Goal: Transaction & Acquisition: Purchase product/service

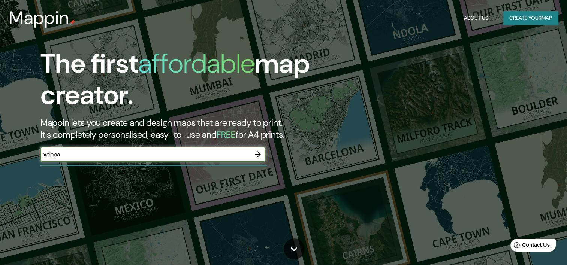
type input "xalapa"
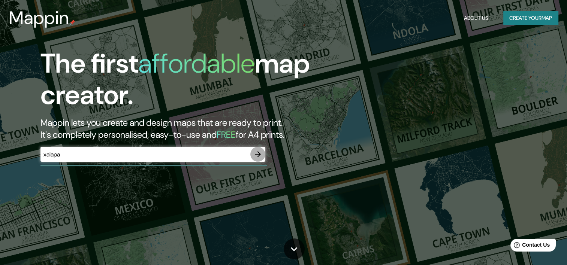
click at [260, 158] on icon "button" at bounding box center [257, 154] width 9 height 9
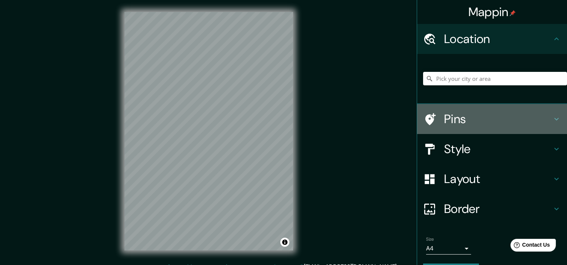
click at [487, 120] on h4 "Pins" at bounding box center [498, 119] width 108 height 15
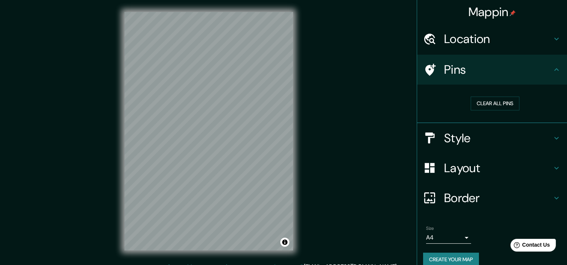
click at [521, 61] on div "Pins" at bounding box center [492, 70] width 150 height 30
click at [497, 195] on h4 "Border" at bounding box center [498, 198] width 108 height 15
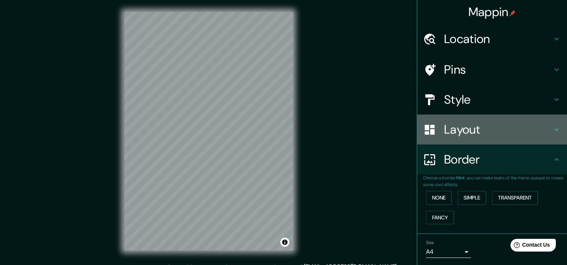
click at [503, 130] on h4 "Layout" at bounding box center [498, 129] width 108 height 15
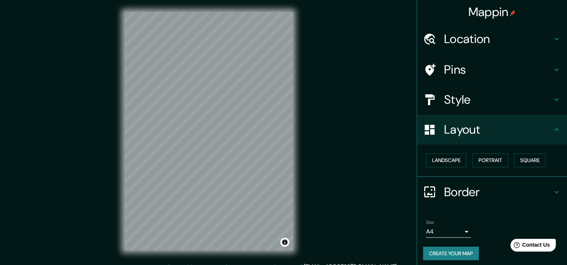
click at [500, 99] on h4 "Style" at bounding box center [498, 99] width 108 height 15
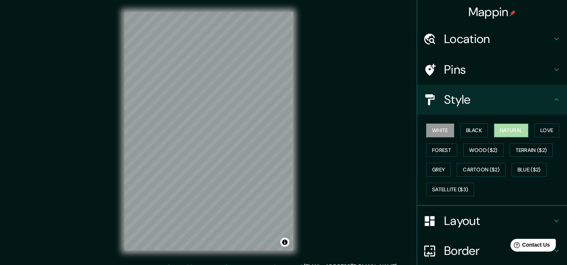
click at [494, 127] on button "Natural" at bounding box center [511, 131] width 34 height 14
click at [433, 148] on button "Forest" at bounding box center [441, 151] width 31 height 14
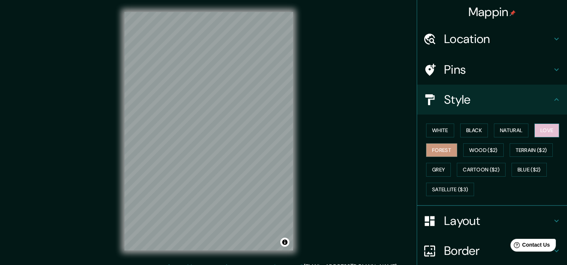
click at [544, 131] on button "Love" at bounding box center [546, 131] width 25 height 14
click at [442, 131] on button "White" at bounding box center [440, 131] width 28 height 14
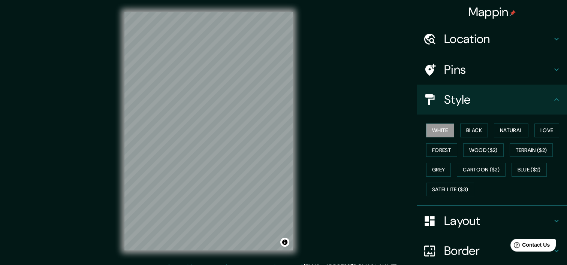
click at [488, 38] on h4 "Location" at bounding box center [498, 38] width 108 height 15
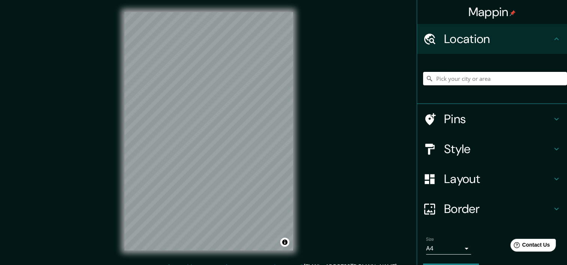
click at [484, 79] on input "Pick your city or area" at bounding box center [495, 78] width 144 height 13
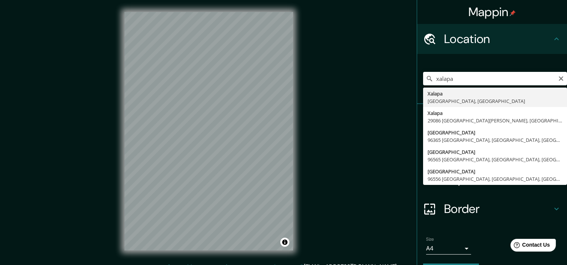
drag, startPoint x: 456, startPoint y: 96, endPoint x: 446, endPoint y: 103, distance: 11.9
type input "[GEOGRAPHIC_DATA], [GEOGRAPHIC_DATA], [GEOGRAPHIC_DATA]"
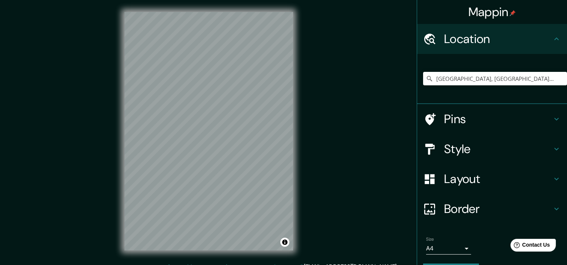
click at [493, 181] on h4 "Layout" at bounding box center [498, 179] width 108 height 15
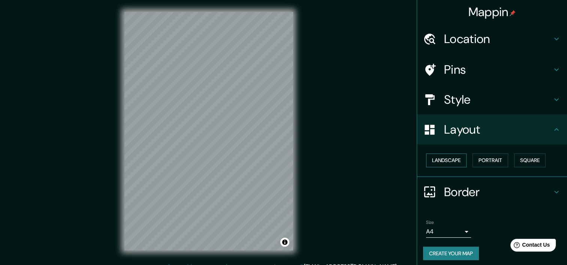
click at [443, 158] on button "Landscape" at bounding box center [446, 161] width 40 height 14
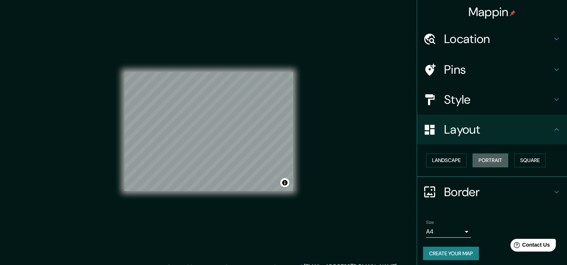
click at [478, 155] on button "Portrait" at bounding box center [491, 161] width 36 height 14
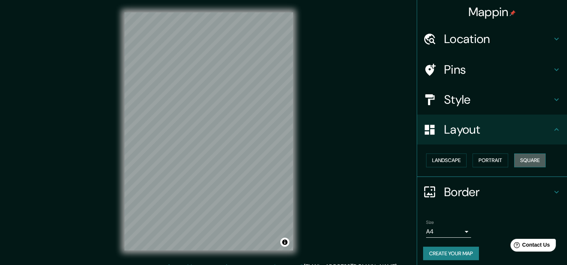
click at [515, 156] on button "Square" at bounding box center [529, 161] width 31 height 14
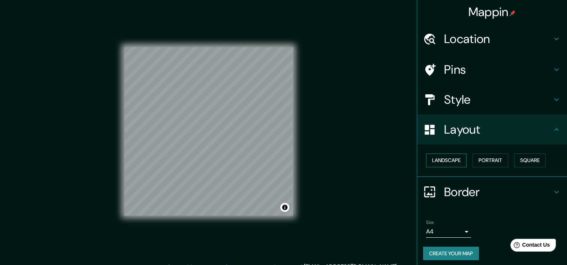
click at [433, 159] on button "Landscape" at bounding box center [446, 161] width 40 height 14
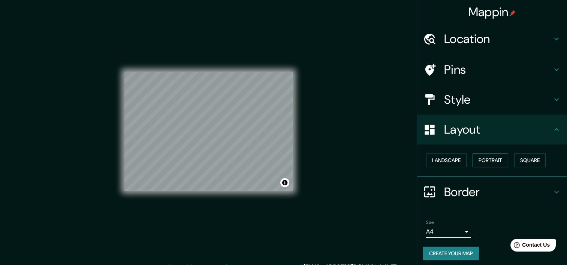
click at [486, 156] on button "Portrait" at bounding box center [491, 161] width 36 height 14
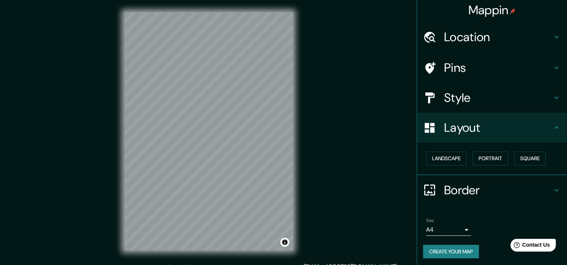
scroll to position [3, 0]
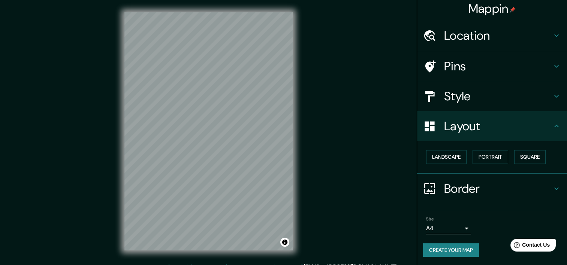
click at [437, 228] on body "Mappin Location [GEOGRAPHIC_DATA], [GEOGRAPHIC_DATA], [GEOGRAPHIC_DATA] Pins St…" at bounding box center [283, 132] width 567 height 265
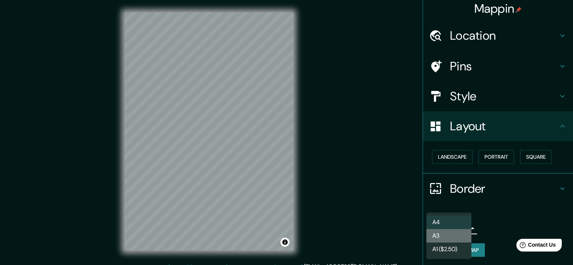
click at [455, 238] on li "A3" at bounding box center [448, 235] width 45 height 13
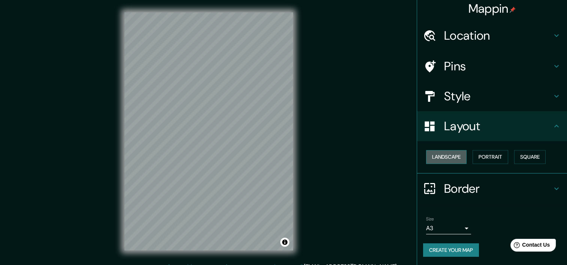
click at [435, 157] on button "Landscape" at bounding box center [446, 157] width 40 height 14
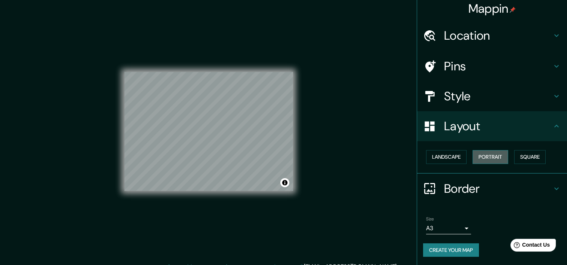
click at [476, 158] on button "Portrait" at bounding box center [491, 157] width 36 height 14
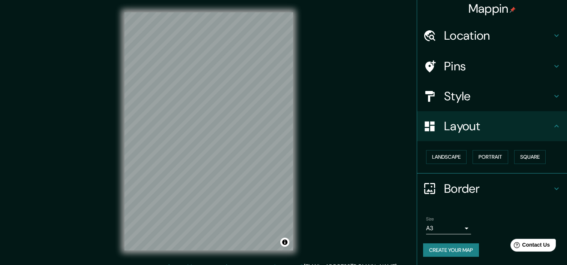
click at [451, 163] on div "Landscape [GEOGRAPHIC_DATA]" at bounding box center [495, 157] width 144 height 20
click at [445, 157] on button "Landscape" at bounding box center [446, 157] width 40 height 14
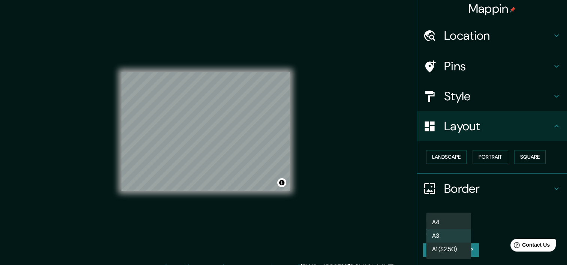
click at [446, 231] on body "Mappin Location [GEOGRAPHIC_DATA], [GEOGRAPHIC_DATA], [GEOGRAPHIC_DATA] Pins St…" at bounding box center [283, 132] width 567 height 265
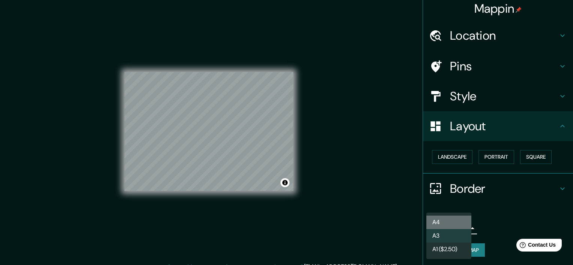
click at [436, 225] on li "A4" at bounding box center [448, 222] width 45 height 13
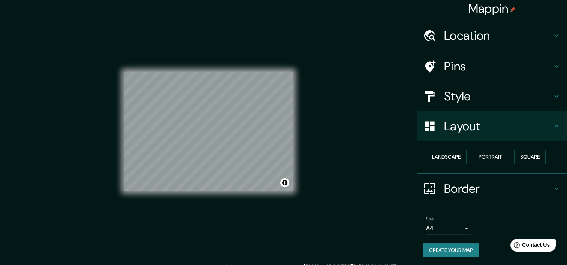
click at [300, 175] on div "© Mapbox © OpenStreetMap Improve this map" at bounding box center [208, 131] width 193 height 263
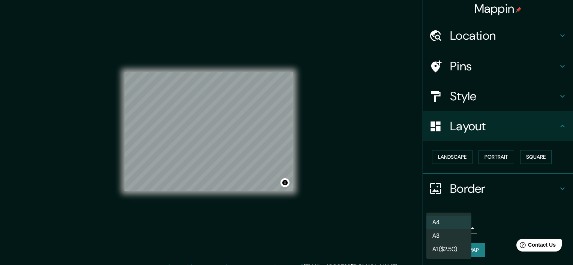
click at [425, 224] on body "Mappin Location [GEOGRAPHIC_DATA], [GEOGRAPHIC_DATA], [GEOGRAPHIC_DATA] Pins St…" at bounding box center [286, 132] width 573 height 265
click at [439, 236] on li "A3" at bounding box center [448, 235] width 45 height 13
type input "a4"
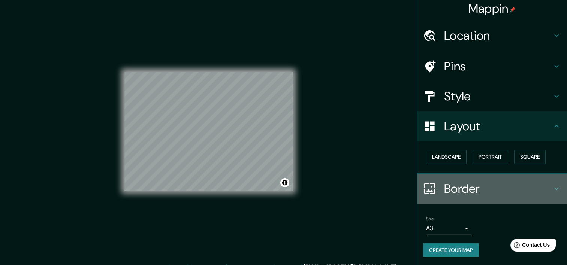
click at [471, 189] on h4 "Border" at bounding box center [498, 188] width 108 height 15
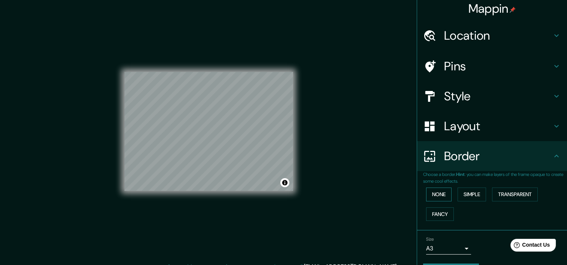
click at [435, 195] on button "None" at bounding box center [438, 195] width 25 height 14
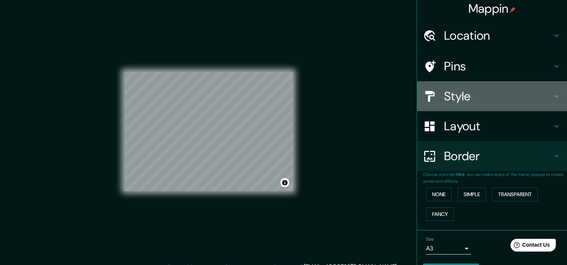
click at [477, 94] on h4 "Style" at bounding box center [498, 96] width 108 height 15
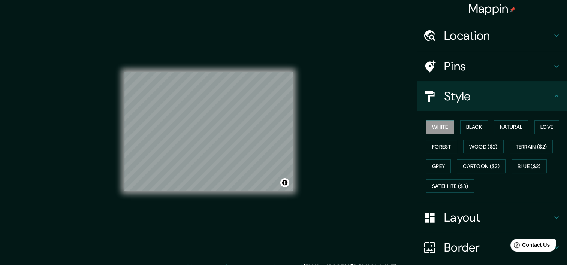
click at [477, 94] on h4 "Style" at bounding box center [498, 96] width 108 height 15
click at [461, 221] on h4 "Layout" at bounding box center [498, 217] width 108 height 15
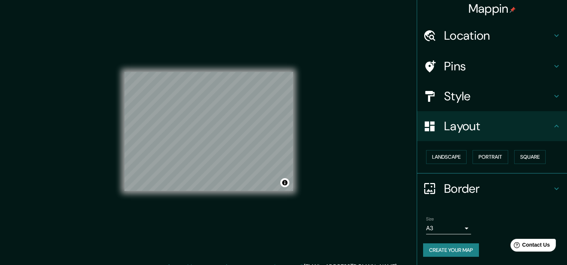
click at [475, 141] on div "Landscape [GEOGRAPHIC_DATA]" at bounding box center [492, 157] width 150 height 33
click at [481, 70] on h4 "Pins" at bounding box center [498, 66] width 108 height 15
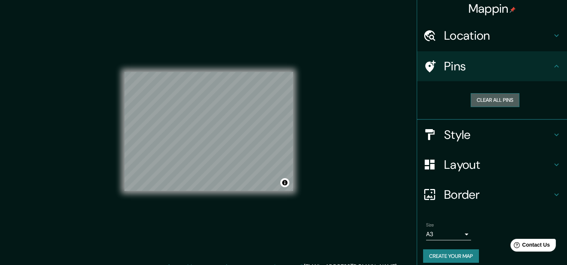
click at [485, 99] on button "Clear all pins" at bounding box center [495, 100] width 49 height 14
click at [479, 97] on button "Clear all pins" at bounding box center [495, 100] width 49 height 14
click at [468, 139] on h4 "Style" at bounding box center [498, 134] width 108 height 15
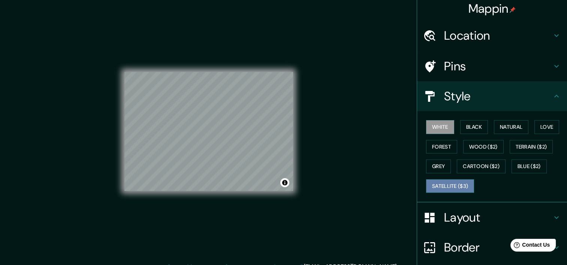
click at [440, 192] on button "Satellite ($3)" at bounding box center [450, 187] width 48 height 14
click at [435, 126] on button "White" at bounding box center [440, 127] width 28 height 14
click at [473, 129] on button "Black" at bounding box center [474, 127] width 28 height 14
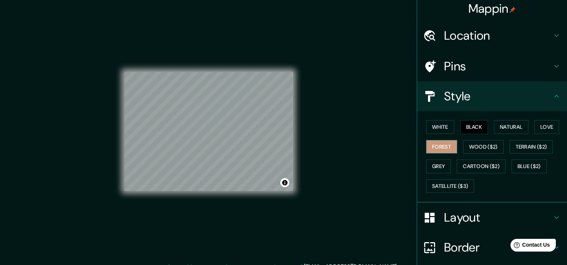
click at [442, 144] on button "Forest" at bounding box center [441, 147] width 31 height 14
click at [440, 126] on button "White" at bounding box center [440, 127] width 28 height 14
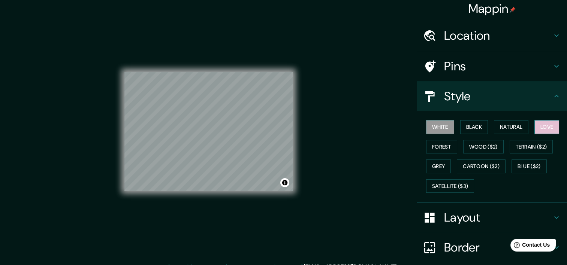
click at [542, 125] on button "Love" at bounding box center [546, 127] width 25 height 14
click at [478, 150] on button "Wood ($2)" at bounding box center [483, 147] width 40 height 14
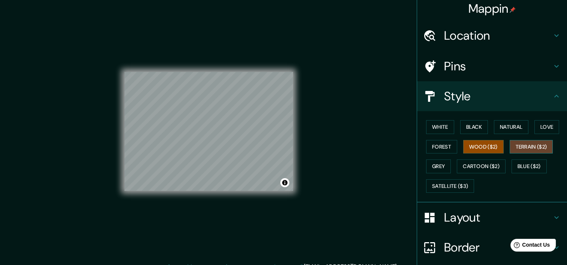
click at [531, 151] on button "Terrain ($2)" at bounding box center [531, 147] width 43 height 14
click at [433, 160] on button "Grey" at bounding box center [438, 167] width 25 height 14
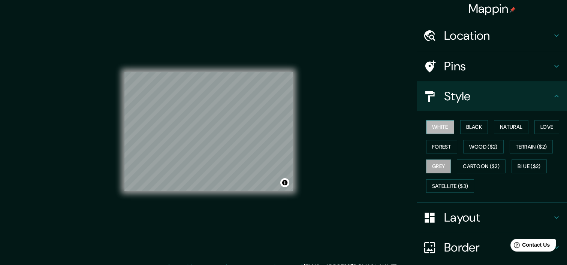
click at [426, 128] on button "White" at bounding box center [440, 127] width 28 height 14
click at [434, 162] on button "Grey" at bounding box center [438, 167] width 25 height 14
click at [527, 162] on button "Blue ($2)" at bounding box center [529, 167] width 35 height 14
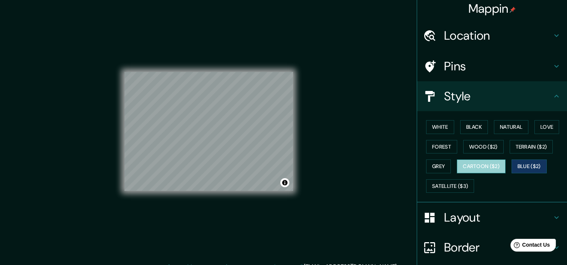
click at [457, 163] on button "Cartoon ($2)" at bounding box center [481, 167] width 49 height 14
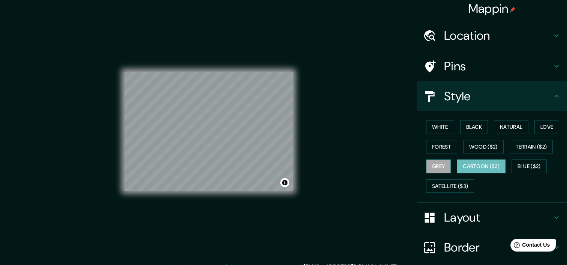
click at [436, 163] on button "Grey" at bounding box center [438, 167] width 25 height 14
click at [465, 165] on button "Cartoon ($2)" at bounding box center [481, 167] width 49 height 14
click at [436, 165] on button "Grey" at bounding box center [438, 167] width 25 height 14
